Goal: Find specific page/section: Find specific page/section

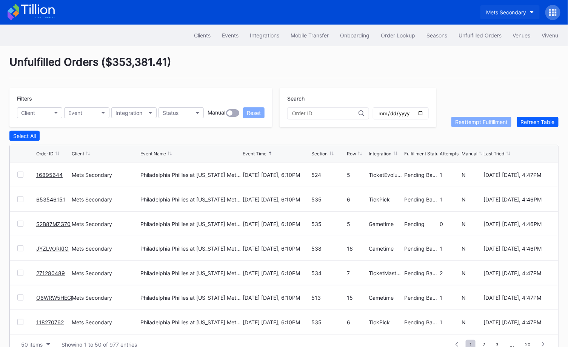
click at [516, 9] on div "Mets Secondary" at bounding box center [506, 12] width 40 height 6
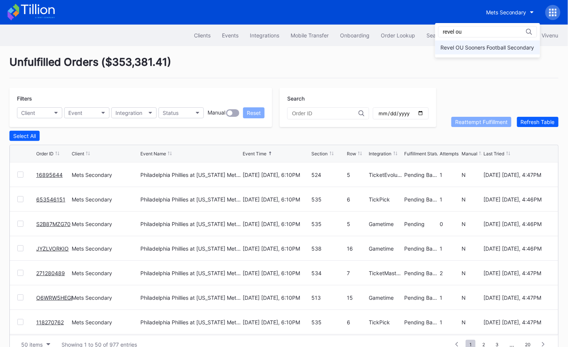
type input "revel ou"
click at [477, 46] on div "Revel OU Sooners Football Secondary" at bounding box center [488, 47] width 94 height 6
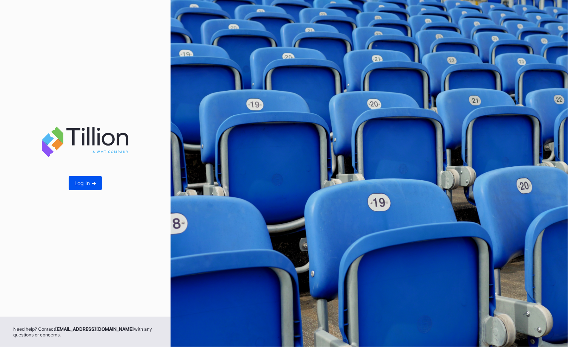
click at [89, 187] on button "Log In ->" at bounding box center [85, 183] width 33 height 14
